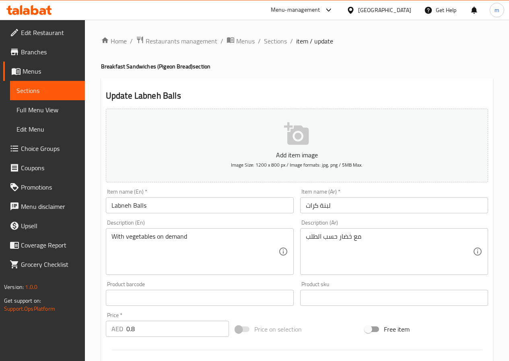
click at [41, 68] on span "Menus" at bounding box center [51, 71] width 56 height 10
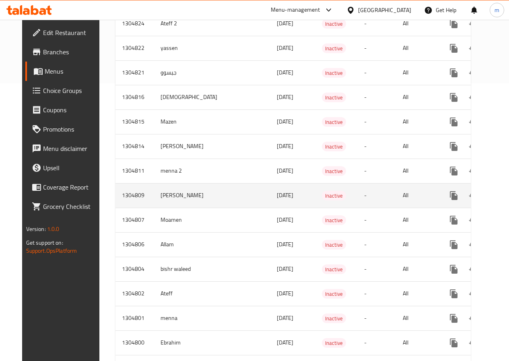
scroll to position [322, 0]
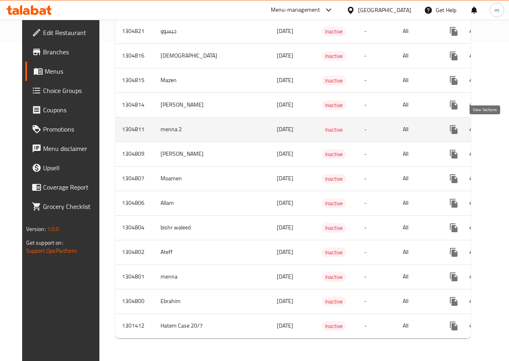
click at [507, 129] on icon "enhanced table" at bounding box center [512, 130] width 10 height 10
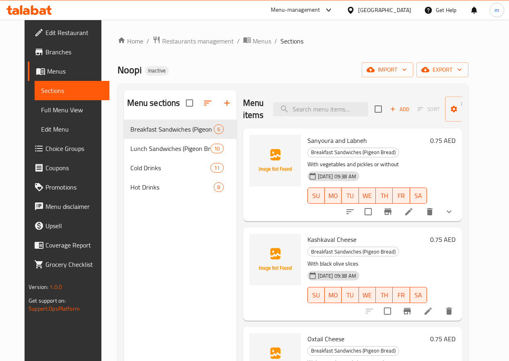
click at [414, 207] on icon at bounding box center [409, 212] width 10 height 10
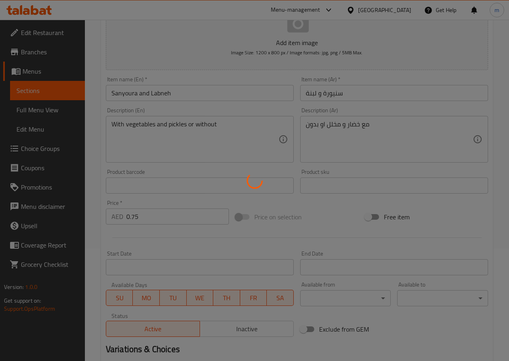
type input "اختر الإضافات"
type input "1"
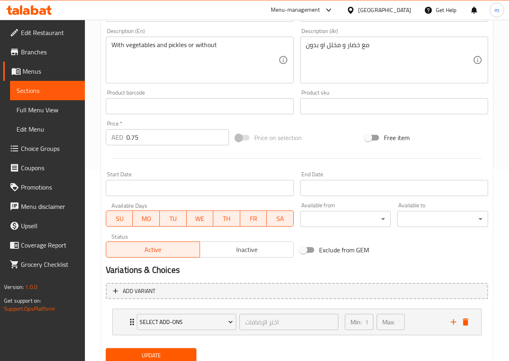
scroll to position [221, 0]
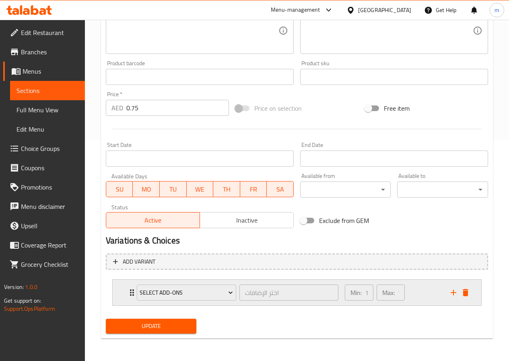
click at [423, 288] on div "Min: 1 ​ Max: 1 ​" at bounding box center [393, 293] width 106 height 26
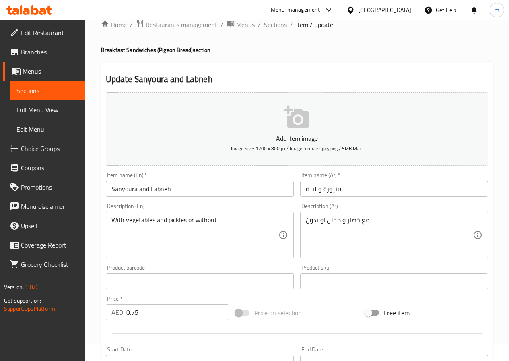
scroll to position [10, 0]
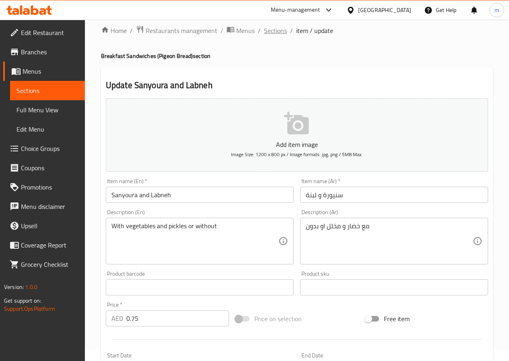
click at [280, 31] on span "Sections" at bounding box center [275, 31] width 23 height 10
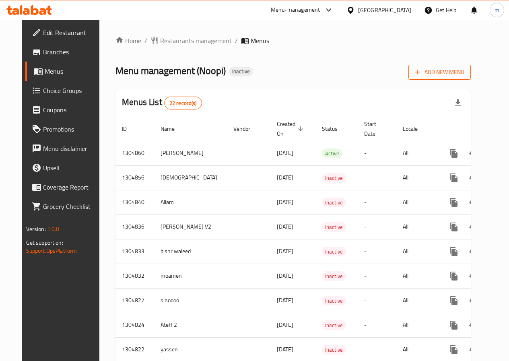
click at [458, 68] on span "Add New Menu" at bounding box center [439, 72] width 49 height 10
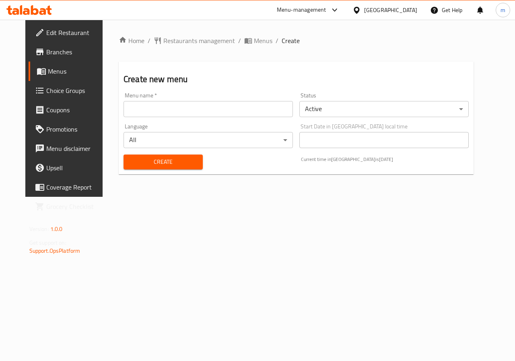
click at [233, 118] on div "Menu name   * Menu name *" at bounding box center [208, 104] width 176 height 31
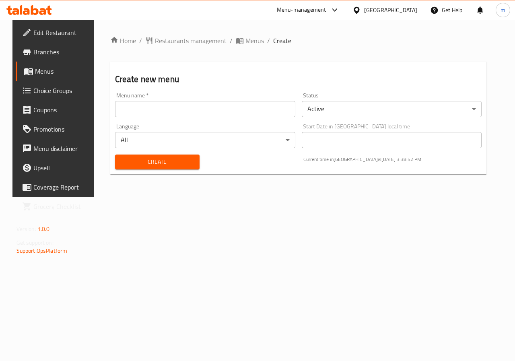
click at [230, 112] on input "text" at bounding box center [205, 109] width 180 height 16
type input "menna 2"
click at [182, 162] on span "Create" at bounding box center [157, 162] width 72 height 10
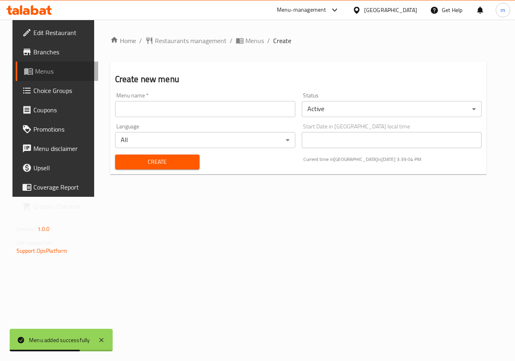
click at [45, 74] on span "Menus" at bounding box center [63, 71] width 57 height 10
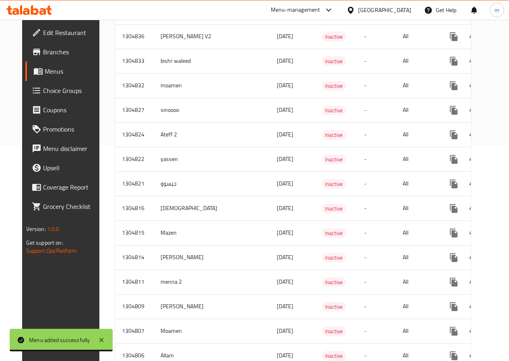
scroll to position [212, 0]
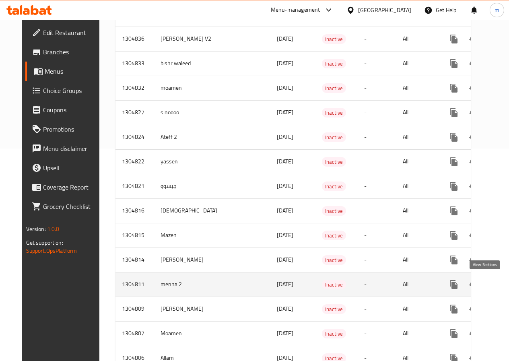
click at [507, 289] on icon "enhanced table" at bounding box center [512, 285] width 10 height 10
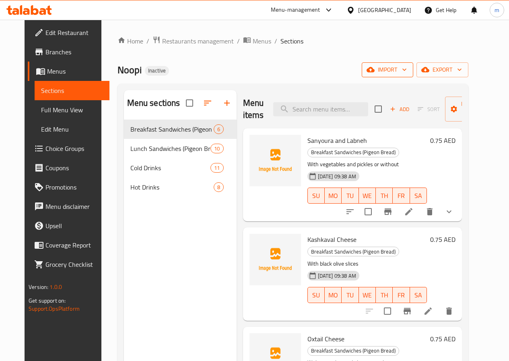
click at [408, 68] on icon "button" at bounding box center [404, 70] width 8 height 8
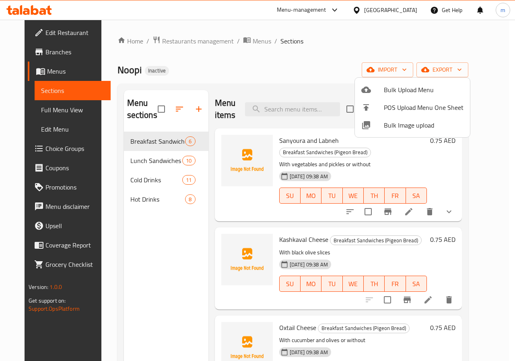
click at [415, 89] on span "Bulk Upload Menu" at bounding box center [424, 90] width 80 height 10
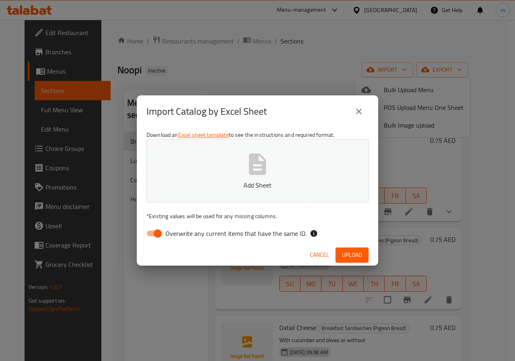
click at [249, 167] on icon "button" at bounding box center [258, 164] width 26 height 26
click at [362, 251] on span "Upload" at bounding box center [352, 255] width 20 height 10
click at [161, 226] on input "Overwrite any current items that have the same ID." at bounding box center [158, 233] width 46 height 15
checkbox input "false"
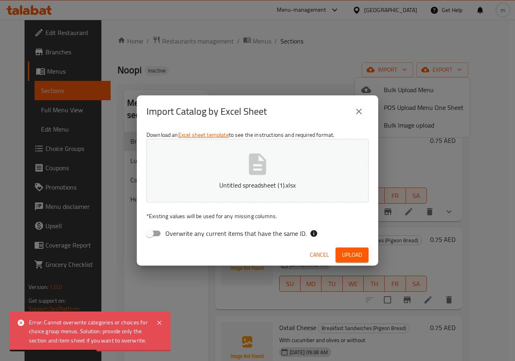
click at [154, 321] on div "Error: Cannot overwrite categories or choices for choice group menus. Solution:…" at bounding box center [90, 331] width 161 height 40
click at [161, 321] on icon at bounding box center [159, 323] width 10 height 10
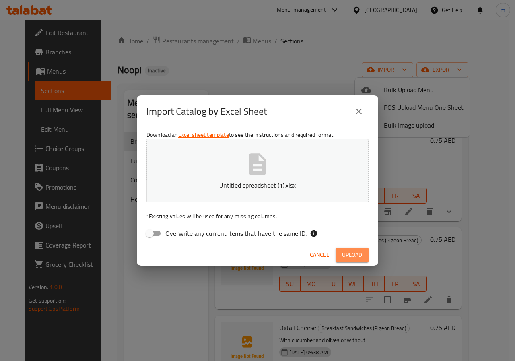
click at [347, 249] on button "Upload" at bounding box center [352, 254] width 33 height 15
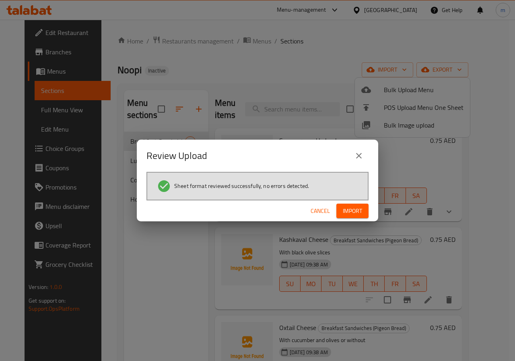
click at [354, 213] on span "Import" at bounding box center [352, 211] width 19 height 10
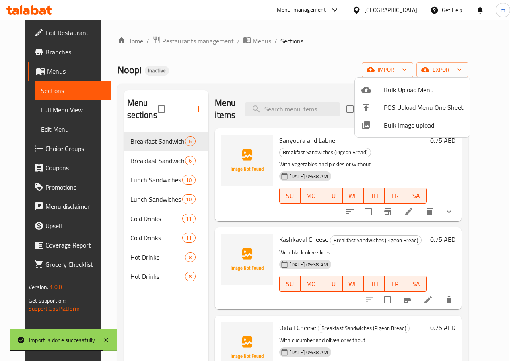
click at [296, 59] on div at bounding box center [257, 180] width 515 height 361
